Goal: Navigation & Orientation: Understand site structure

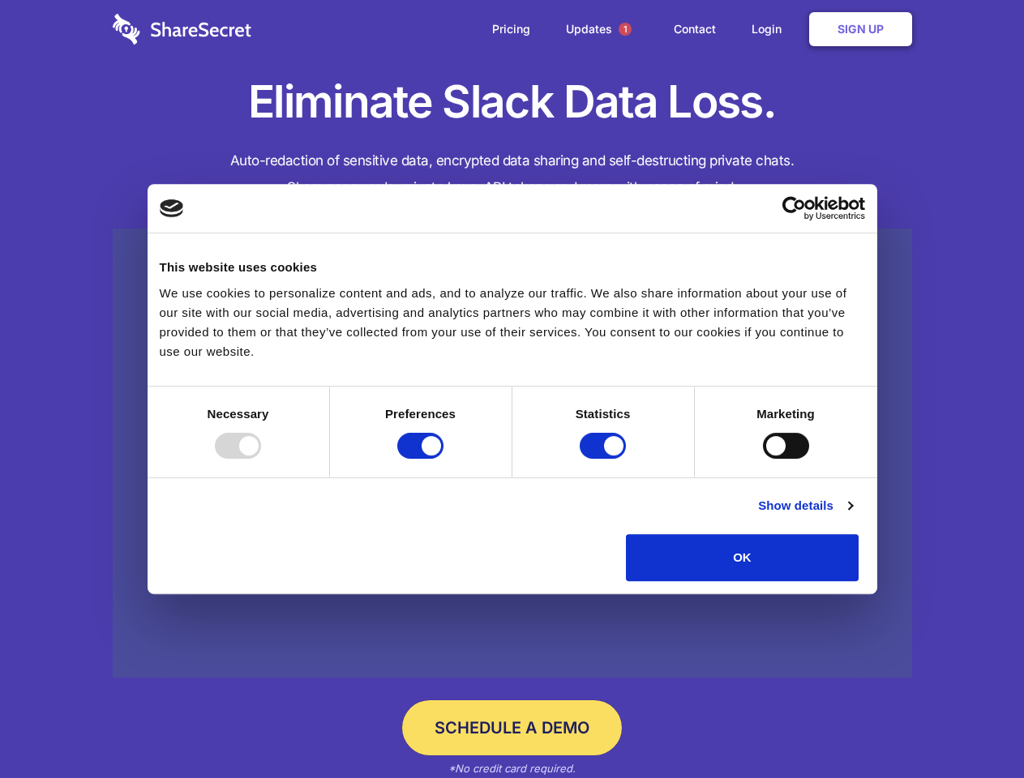
click at [261, 459] on div at bounding box center [238, 446] width 46 height 26
click at [443, 459] on input "Preferences" at bounding box center [420, 446] width 46 height 26
checkbox input "false"
click at [605, 459] on input "Statistics" at bounding box center [602, 446] width 46 height 26
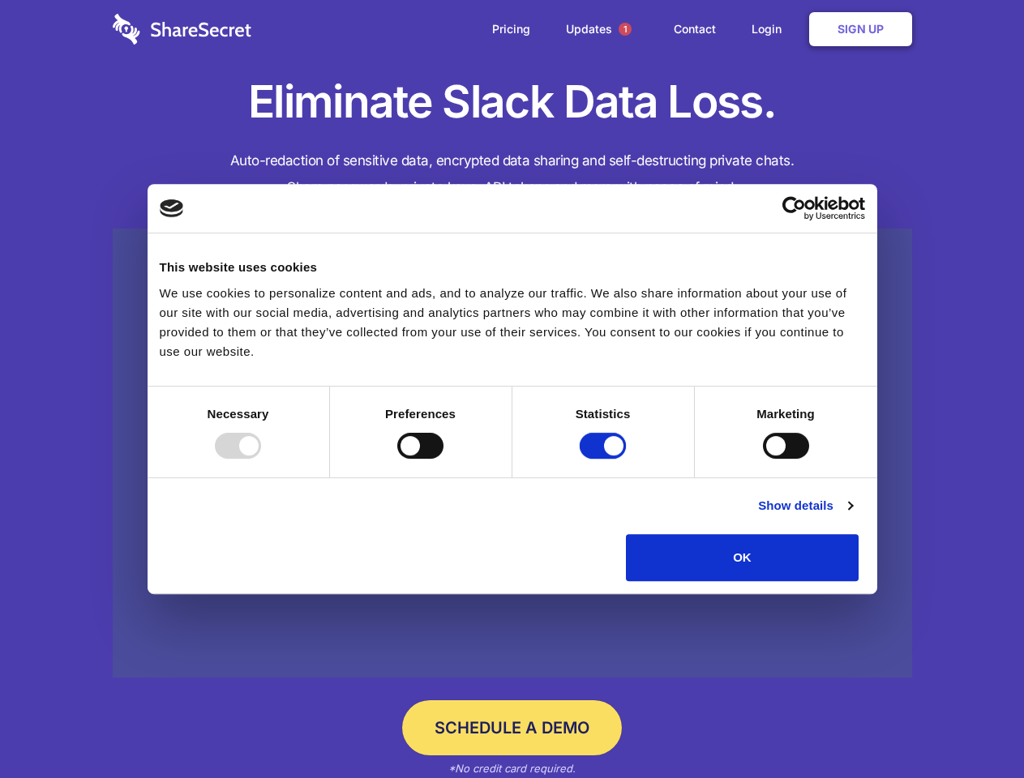
checkbox input "false"
click at [763, 459] on input "Marketing" at bounding box center [786, 446] width 46 height 26
checkbox input "true"
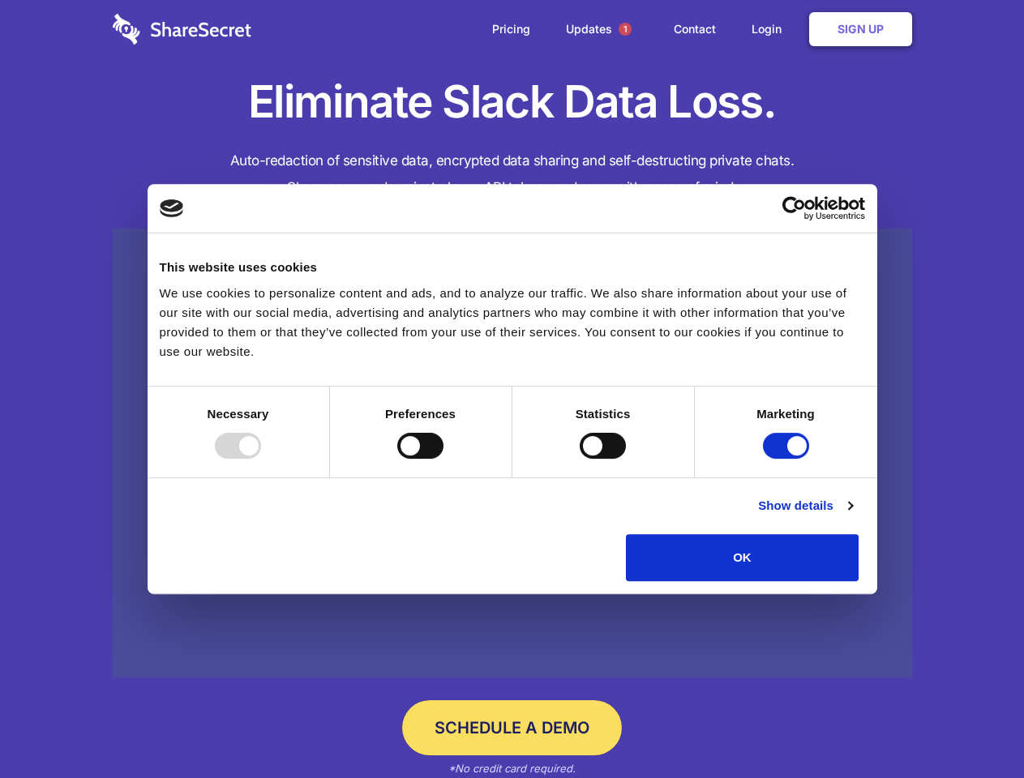
click at [852, 515] on link "Show details" at bounding box center [805, 505] width 94 height 19
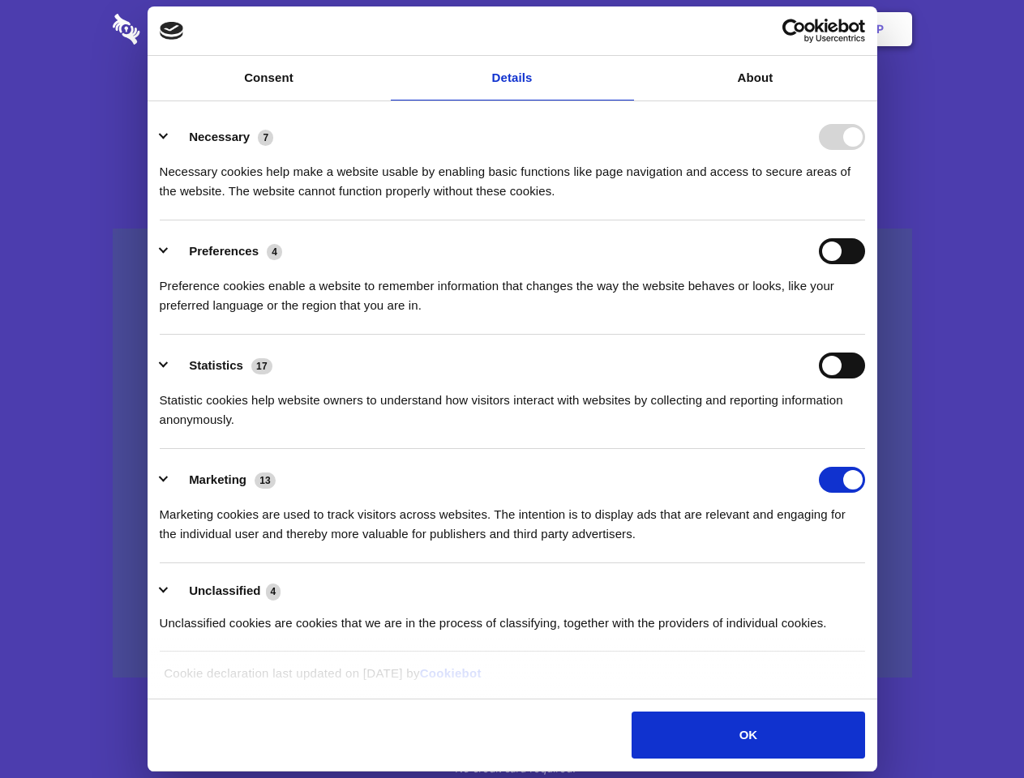
click at [872, 587] on ul "Necessary 7 Necessary cookies help make a website usable by enabling basic func…" at bounding box center [512, 379] width 720 height 546
